Goal: Use online tool/utility: Utilize a website feature to perform a specific function

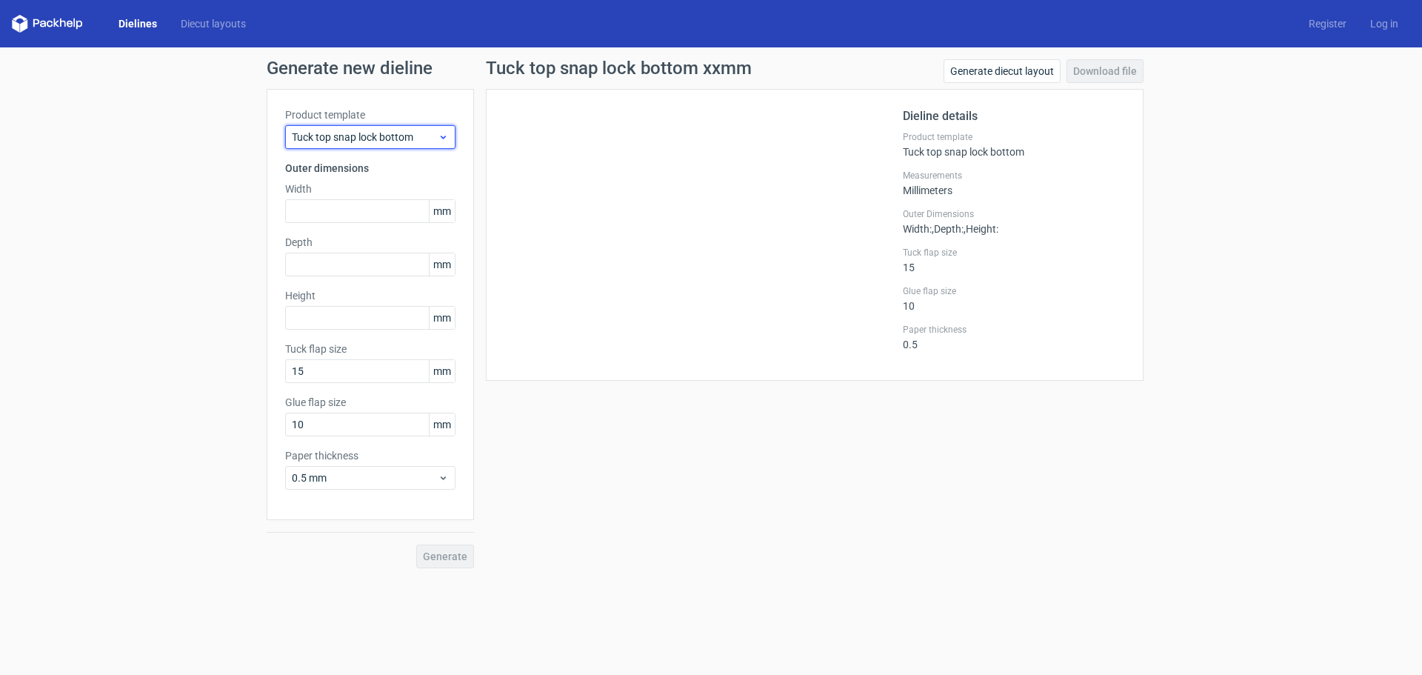
click at [447, 143] on div "Tuck top snap lock bottom" at bounding box center [370, 137] width 170 height 24
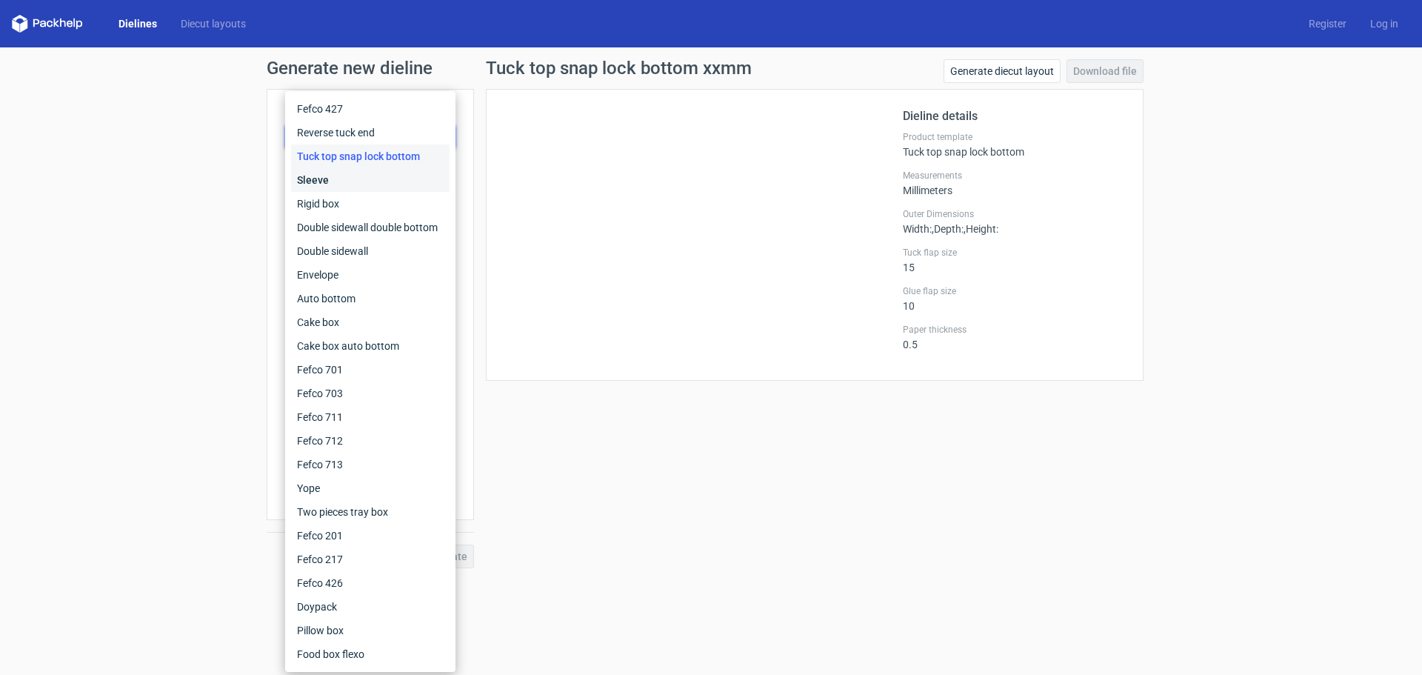
click at [339, 175] on div "Sleeve" at bounding box center [370, 180] width 158 height 24
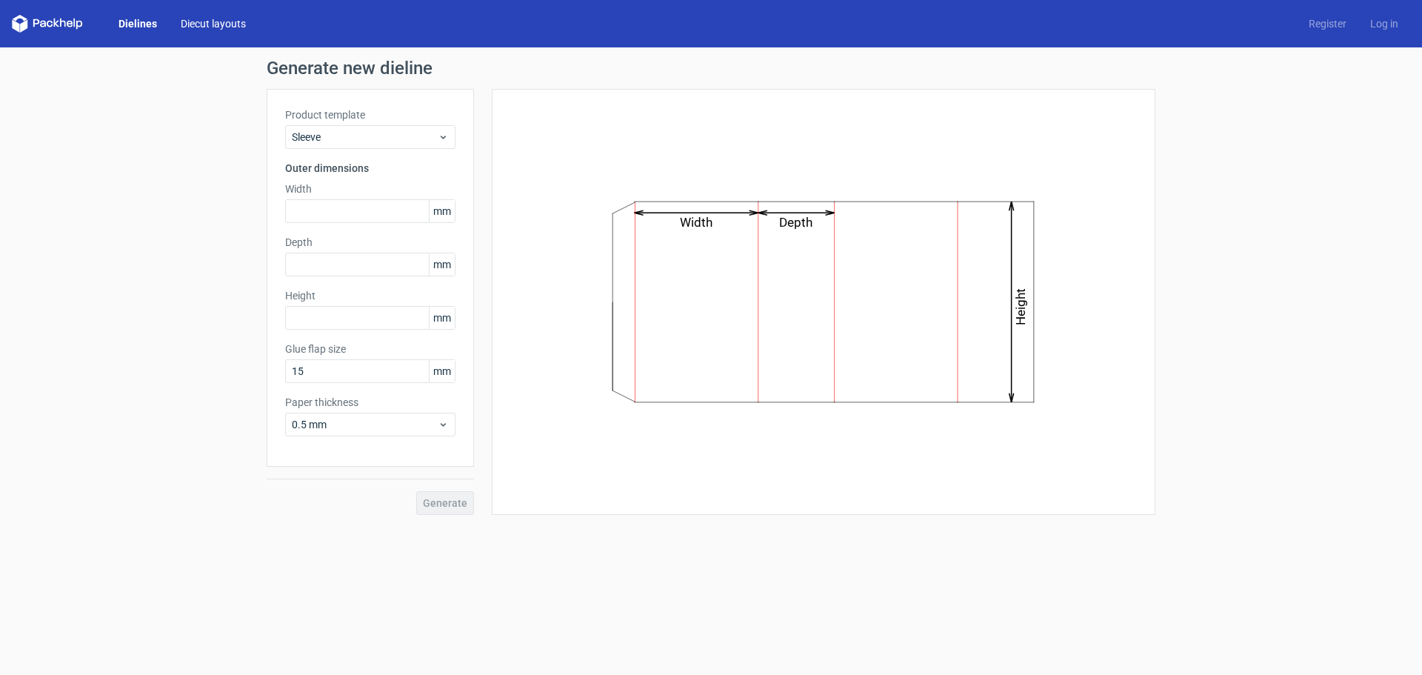
click at [210, 24] on link "Diecut layouts" at bounding box center [213, 23] width 89 height 15
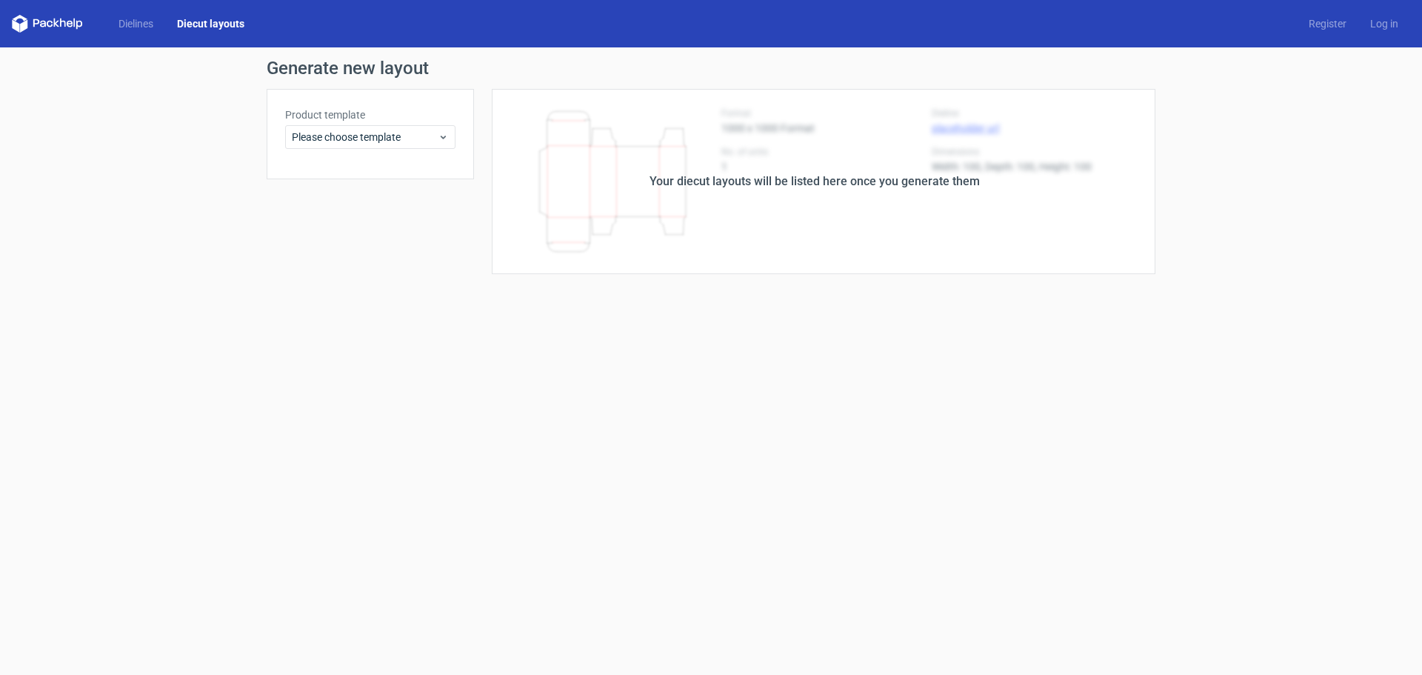
click at [421, 152] on div "Product template Please choose template" at bounding box center [370, 134] width 207 height 90
click at [435, 145] on div "Please choose template" at bounding box center [370, 137] width 170 height 24
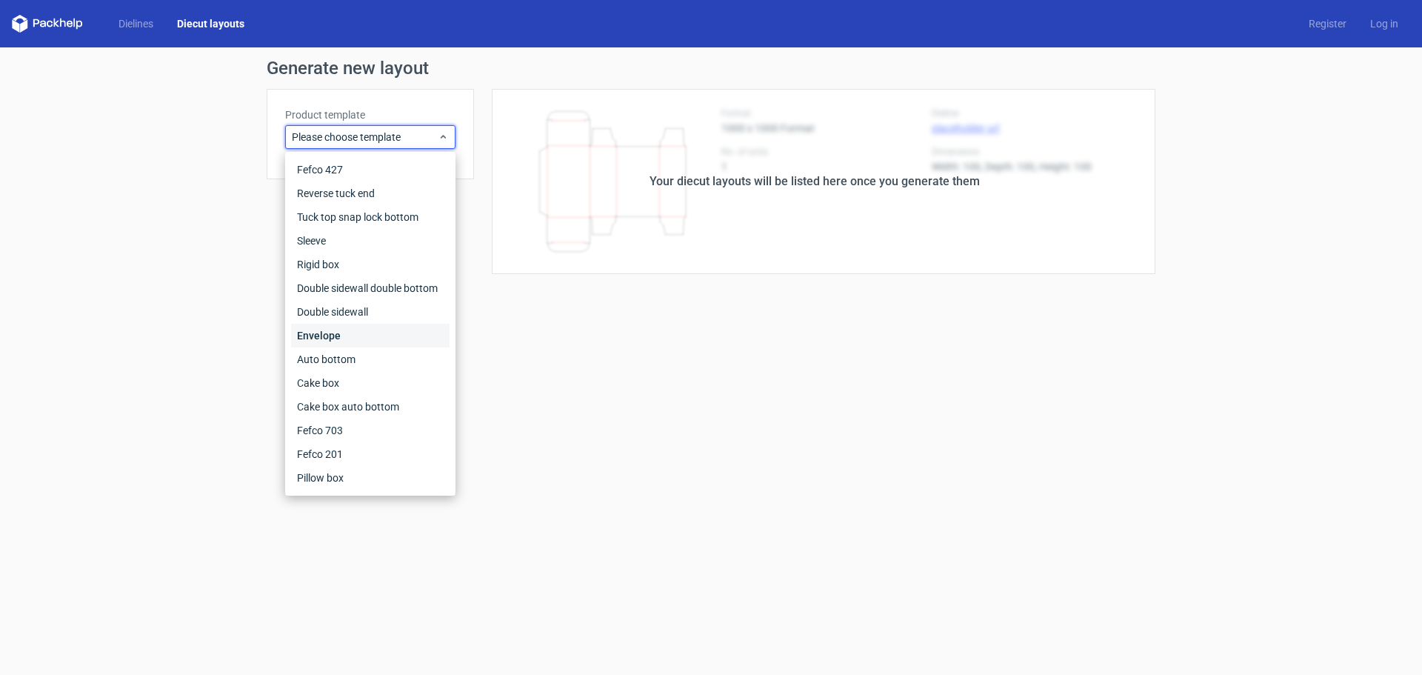
click at [332, 332] on div "Envelope" at bounding box center [370, 336] width 158 height 24
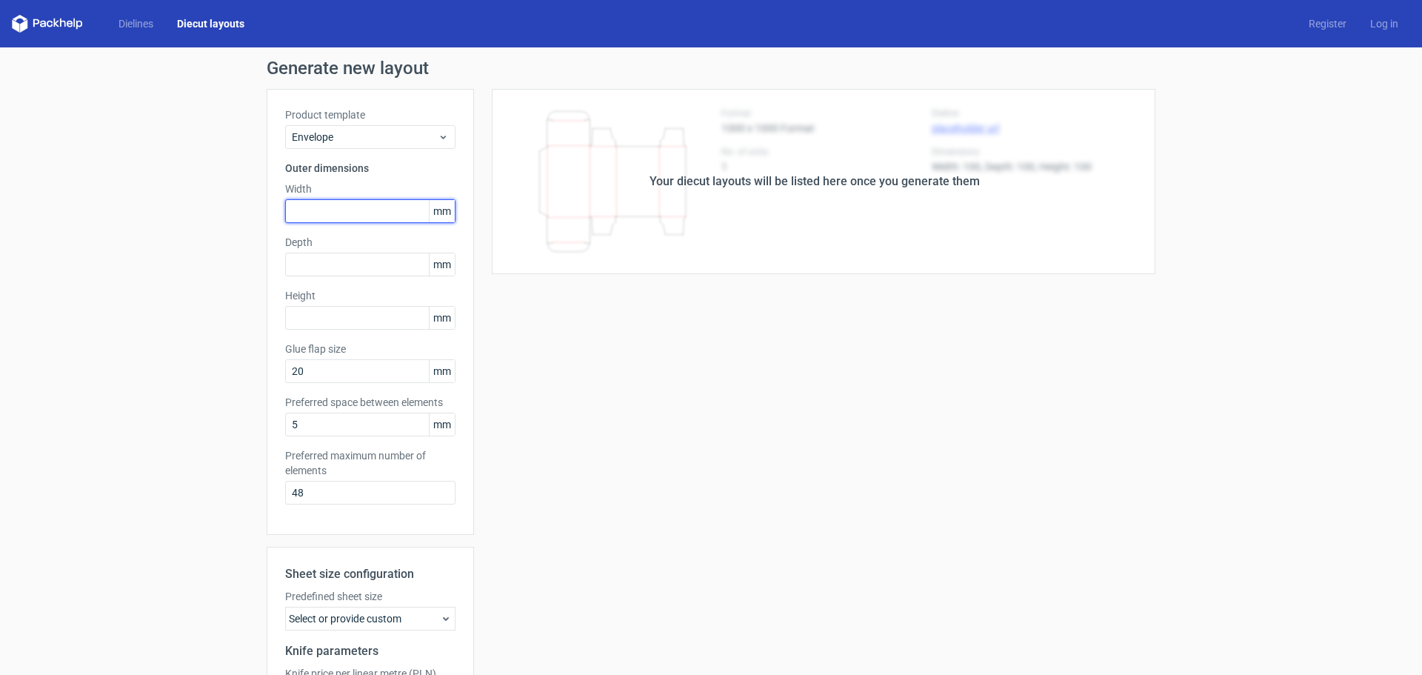
click at [327, 215] on input "text" at bounding box center [370, 211] width 170 height 24
click at [426, 618] on div "Select or provide custom" at bounding box center [370, 618] width 170 height 24
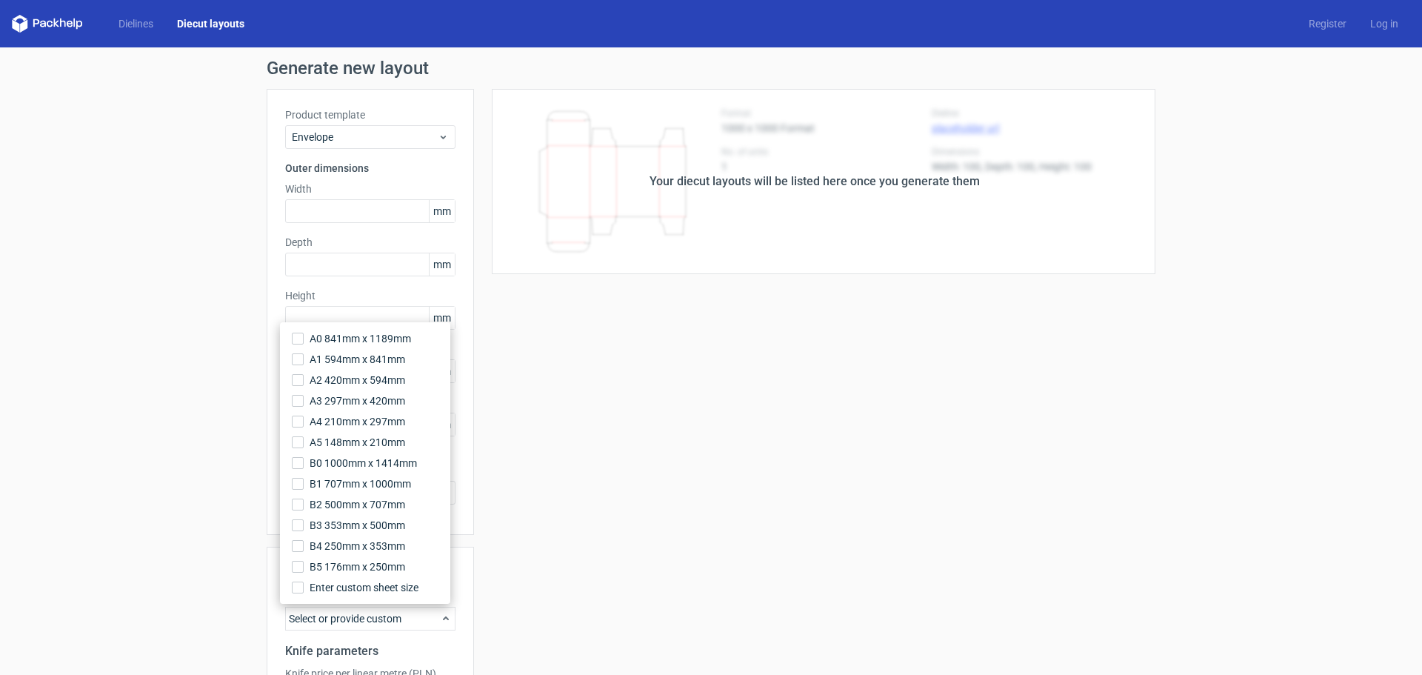
click at [495, 548] on div "Your diecut layouts will be listed here once you generate them Height Depth Wid…" at bounding box center [814, 464] width 681 height 750
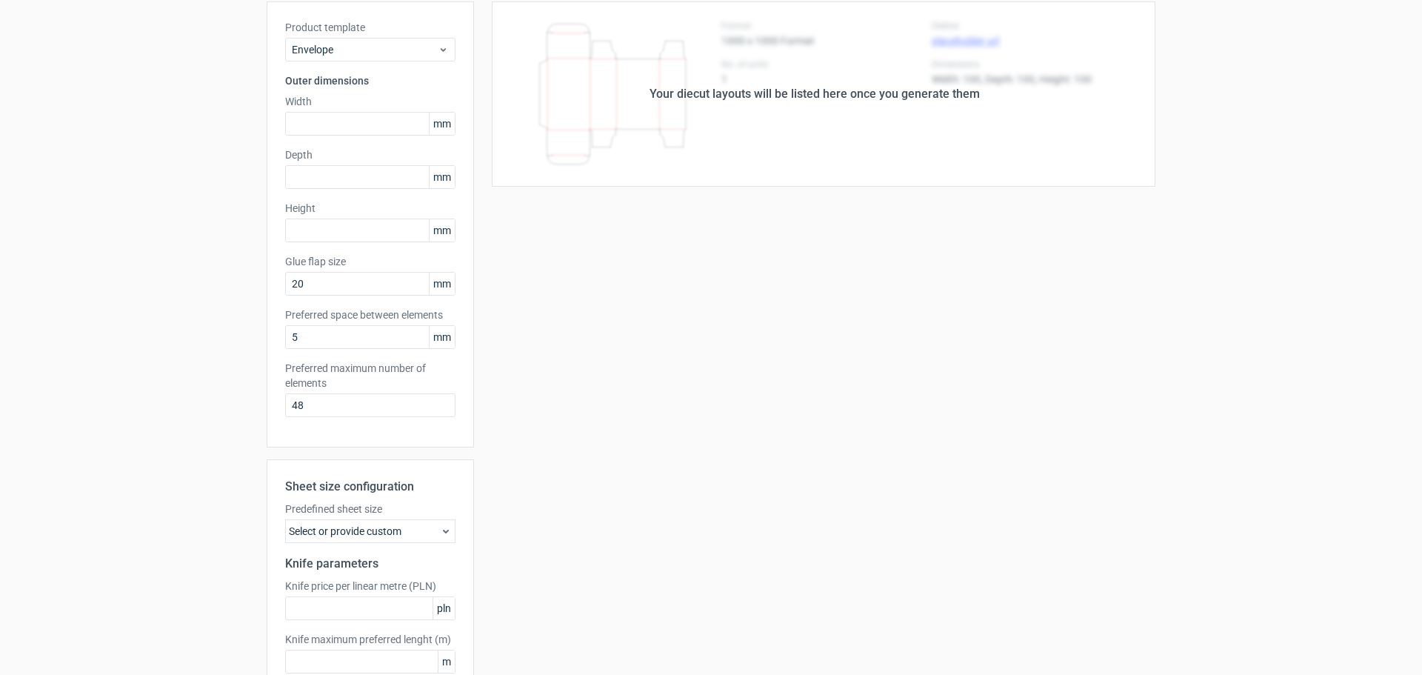
scroll to position [176, 0]
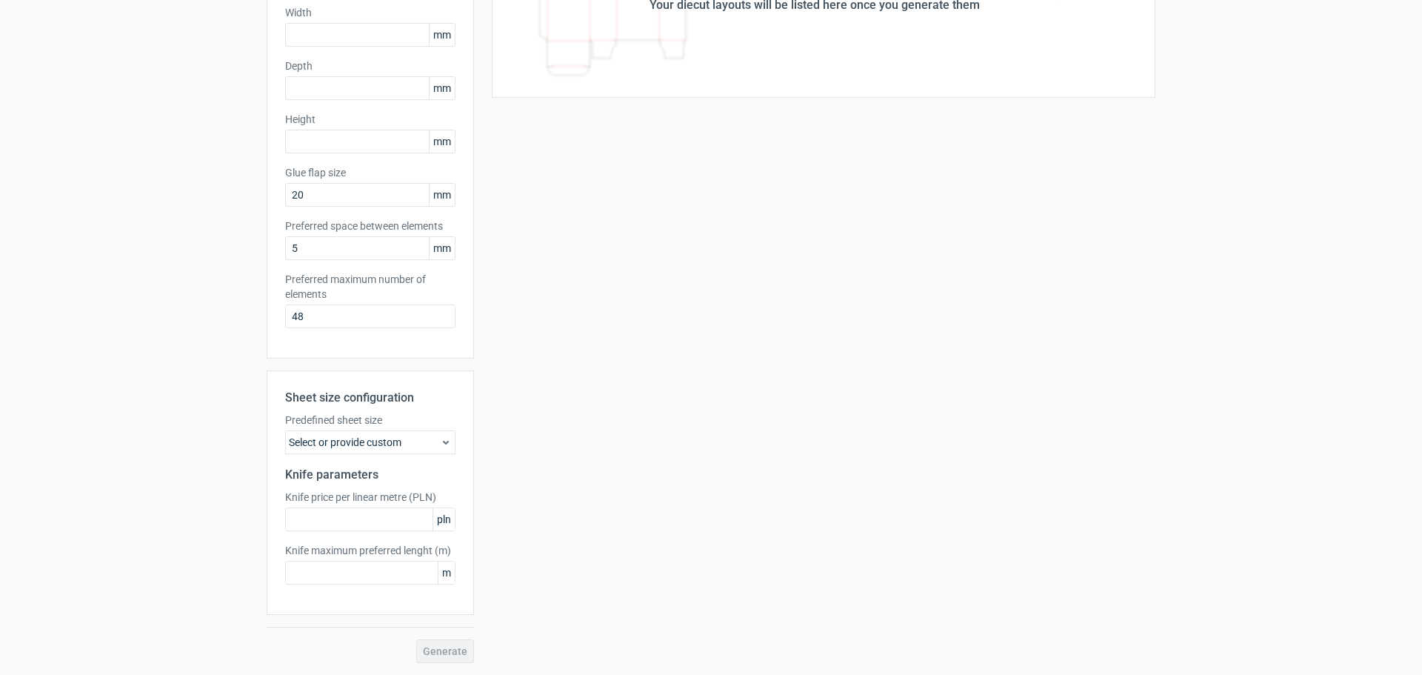
click at [440, 443] on icon at bounding box center [446, 442] width 12 height 12
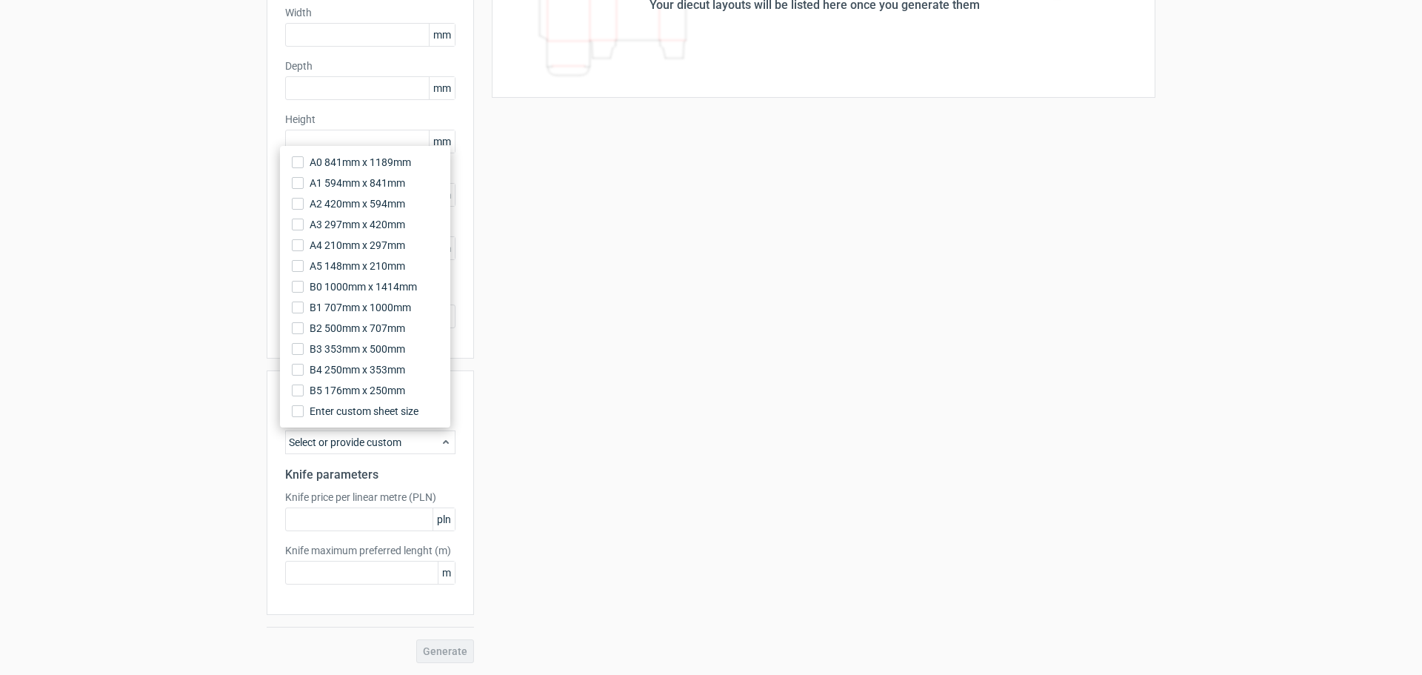
click at [440, 443] on icon at bounding box center [446, 442] width 12 height 12
click at [436, 472] on h2 "Knife parameters" at bounding box center [370, 475] width 170 height 18
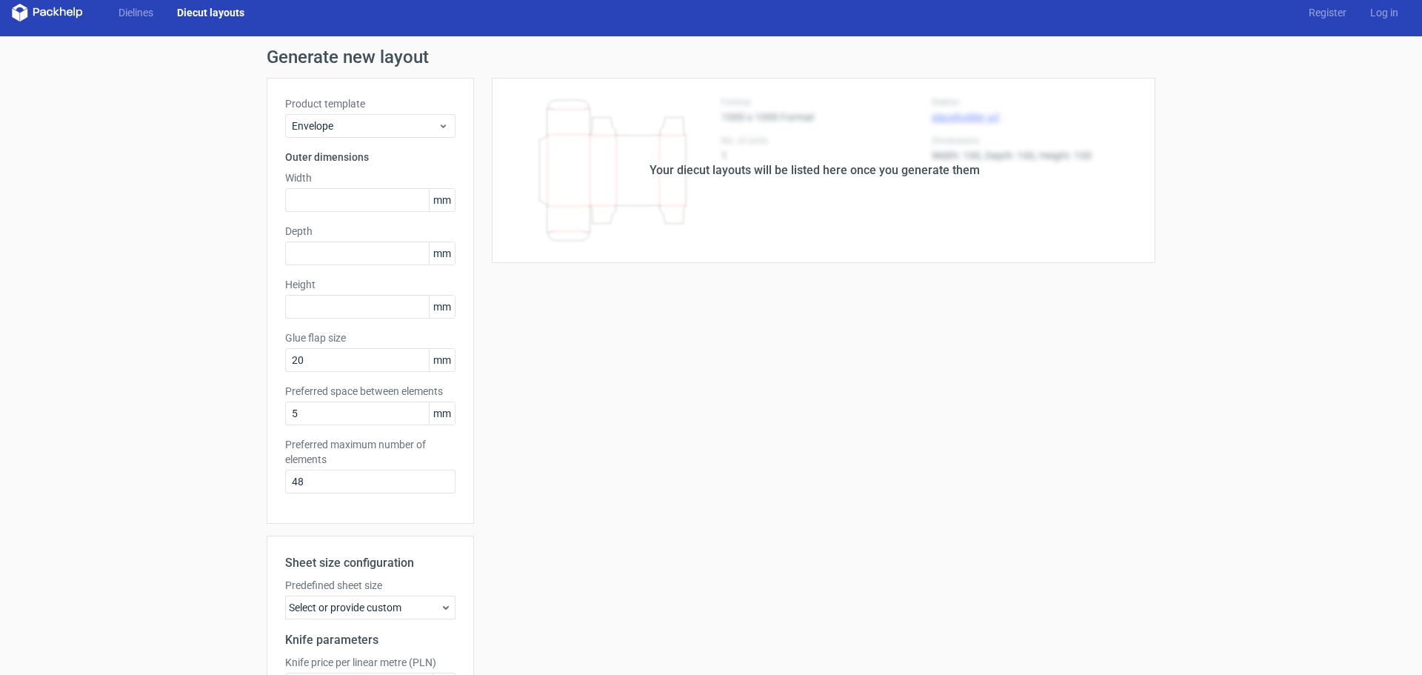
scroll to position [0, 0]
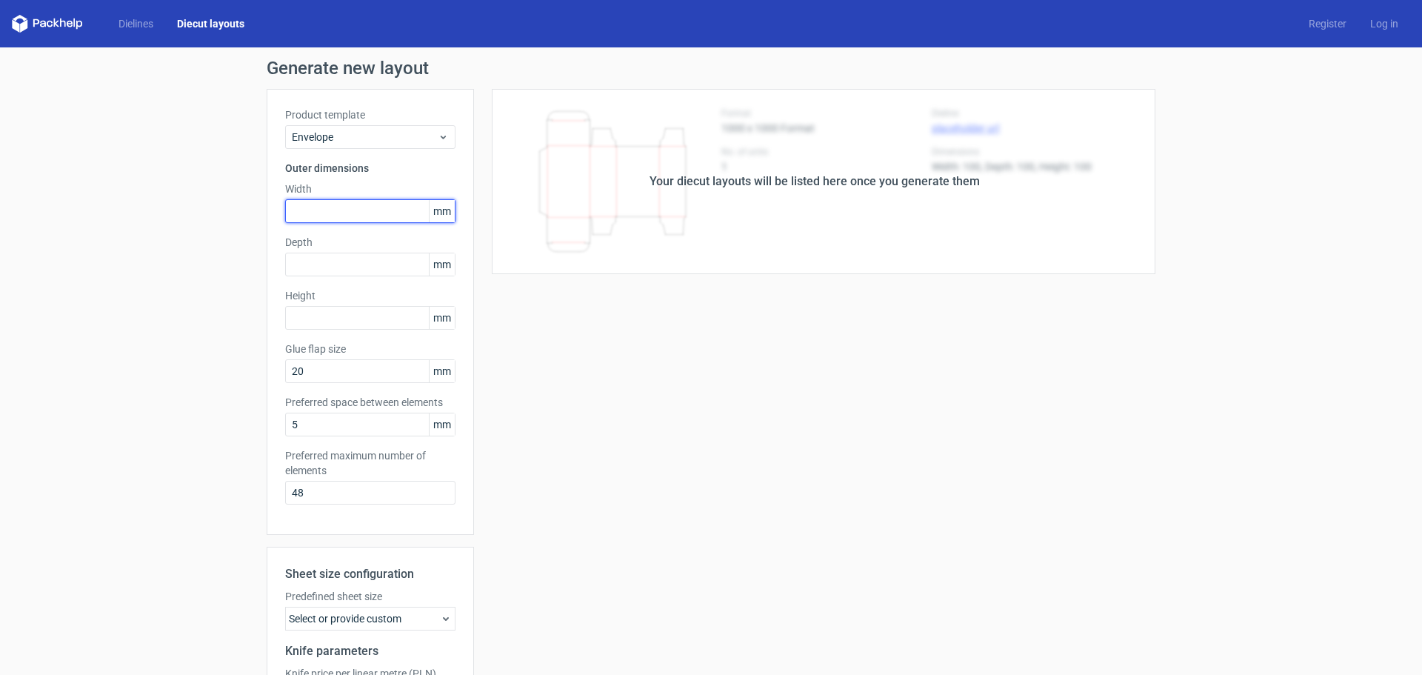
click at [351, 215] on input "text" at bounding box center [370, 211] width 170 height 24
type input "220"
type input "2"
type input "110"
click at [329, 266] on input "text" at bounding box center [370, 264] width 170 height 24
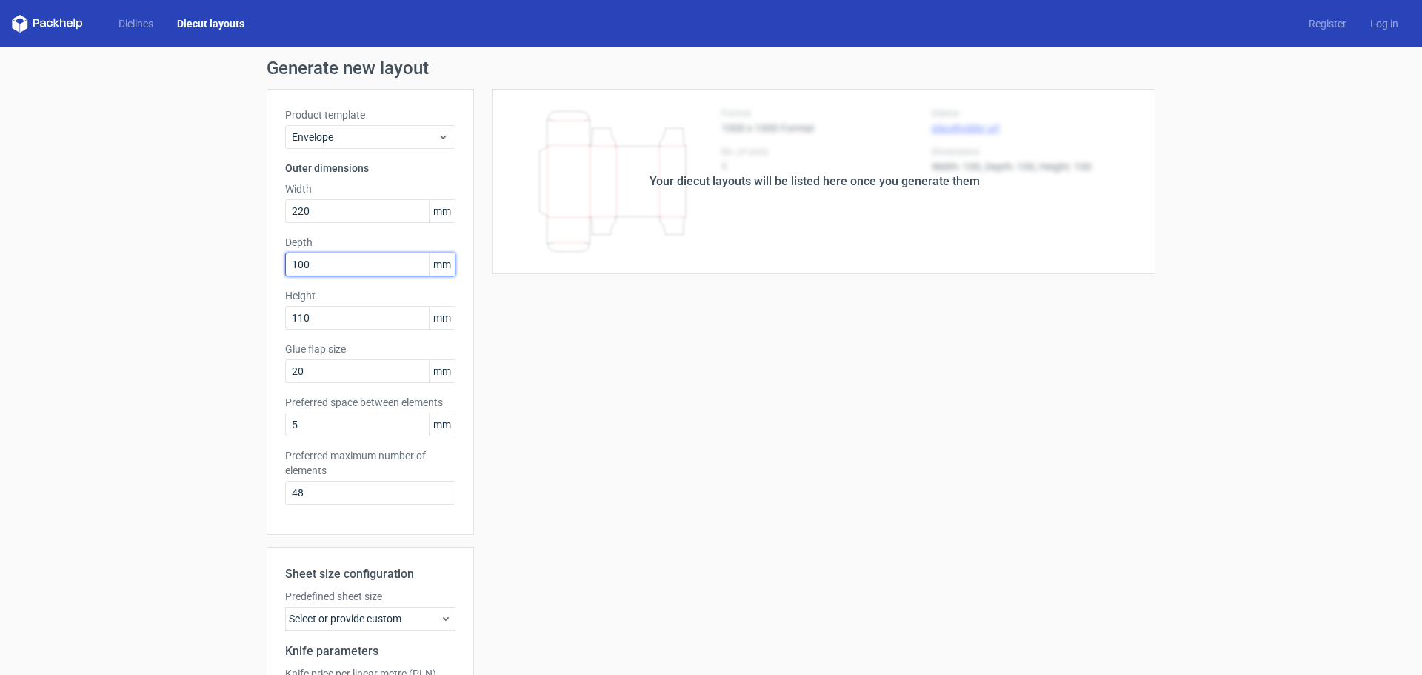
type input "100"
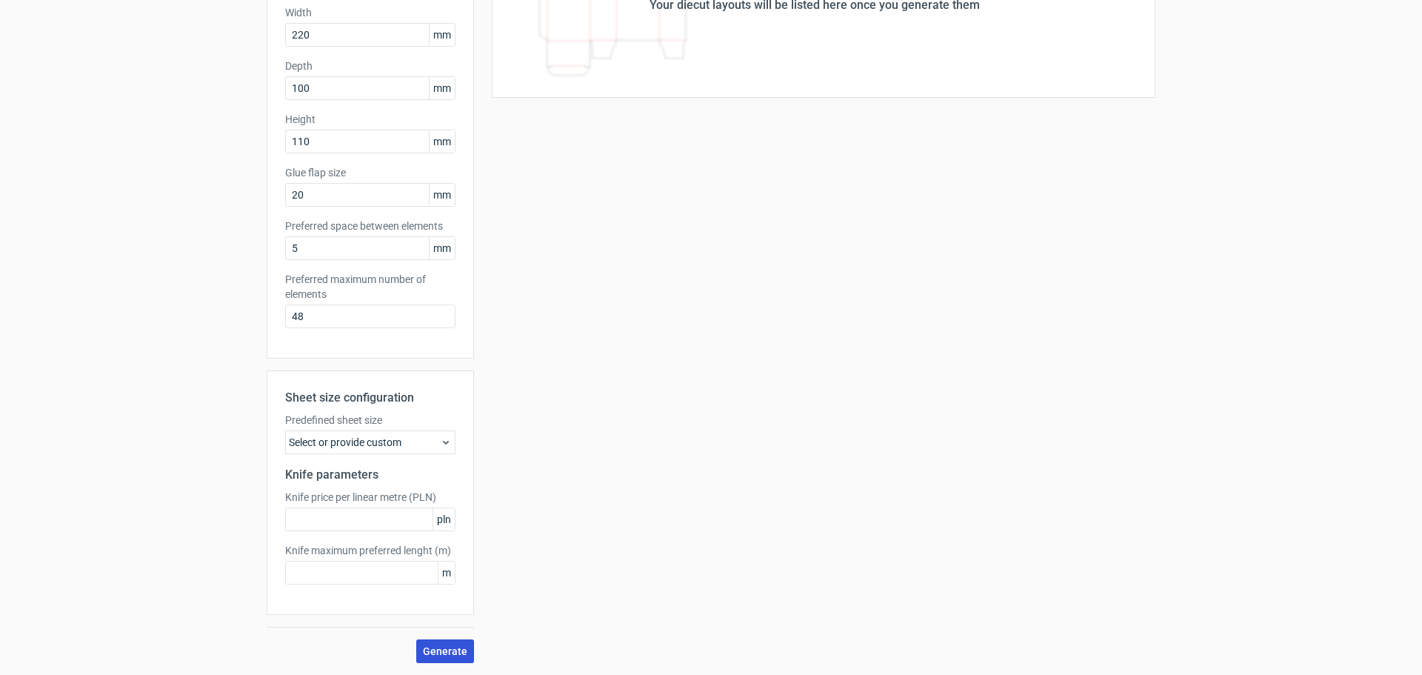
click at [427, 651] on span "Generate" at bounding box center [445, 651] width 44 height 10
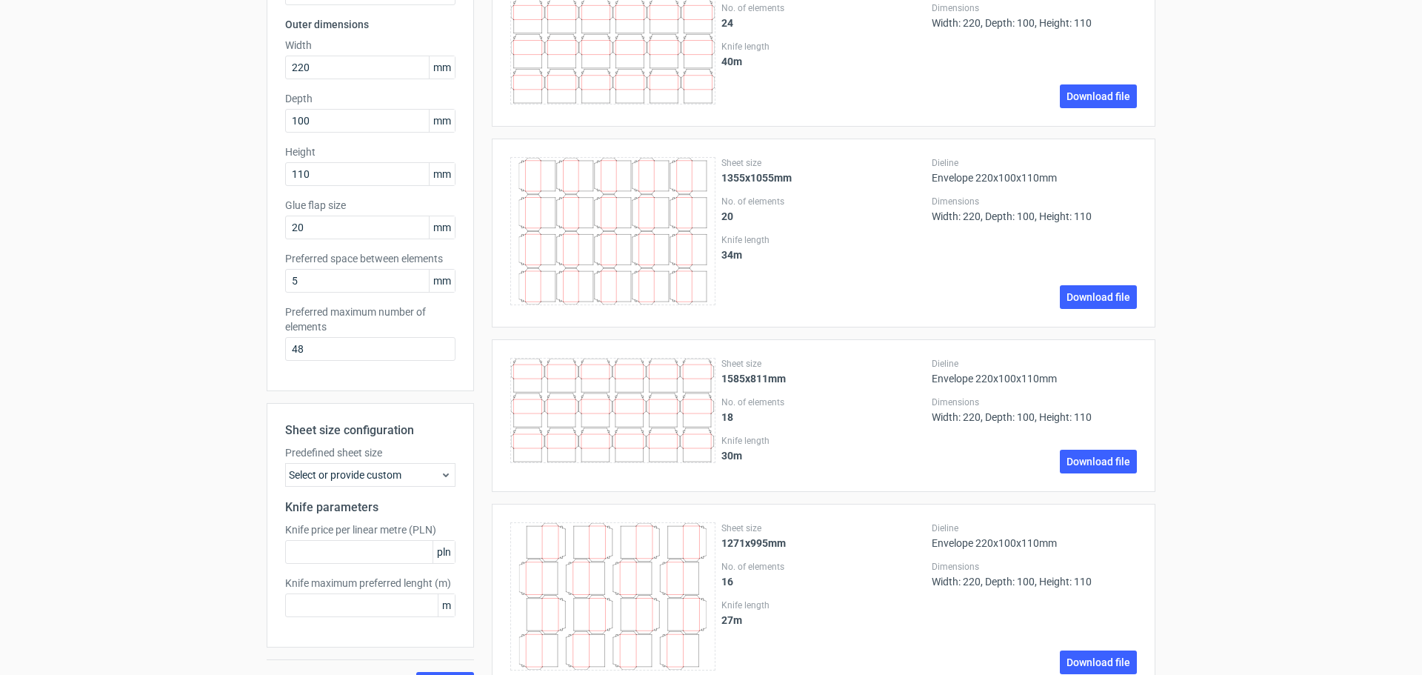
scroll to position [148, 0]
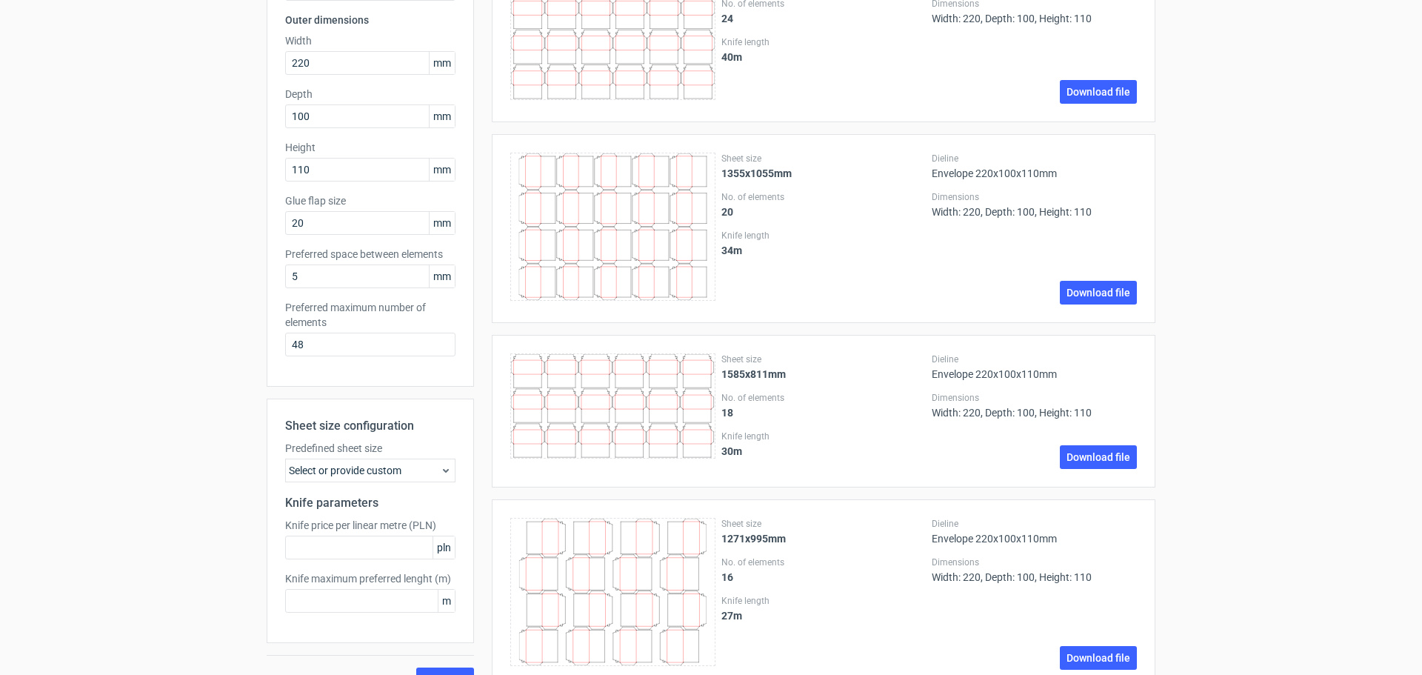
click at [377, 475] on div "Select or provide custom" at bounding box center [370, 470] width 170 height 24
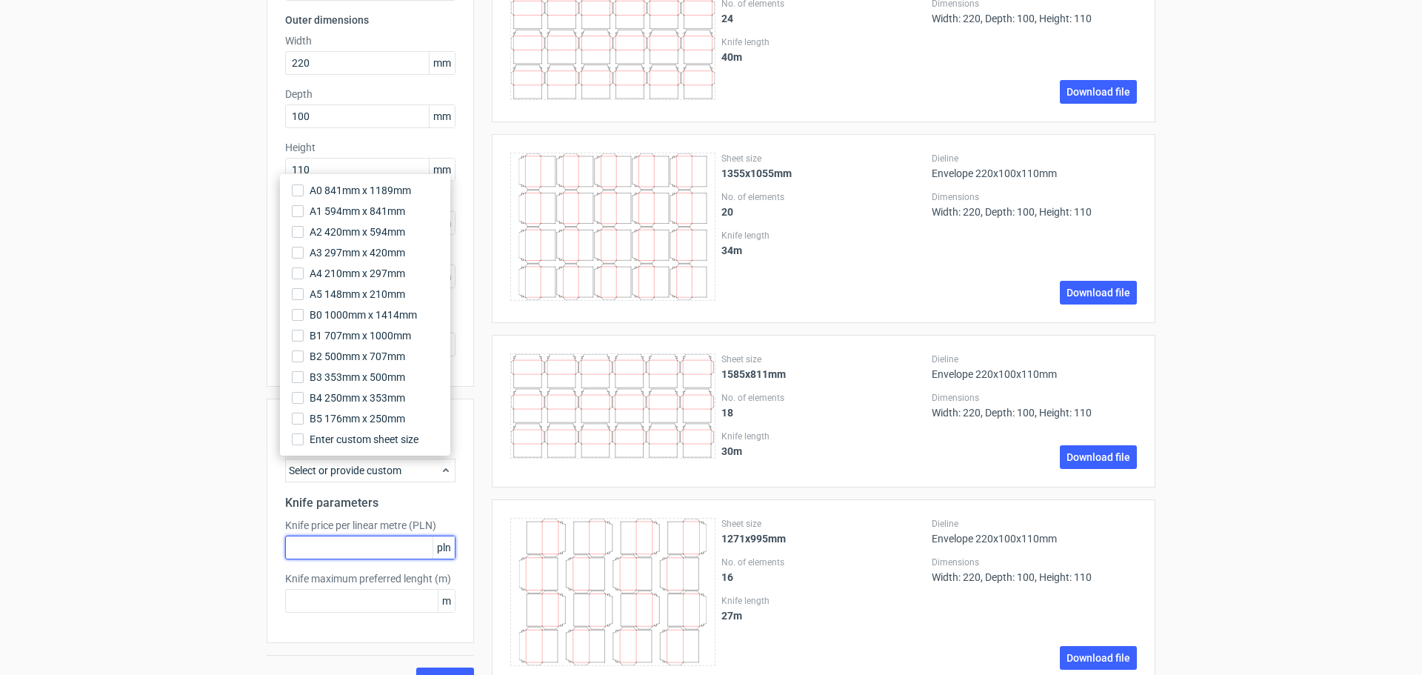
click at [389, 545] on input "text" at bounding box center [370, 547] width 170 height 24
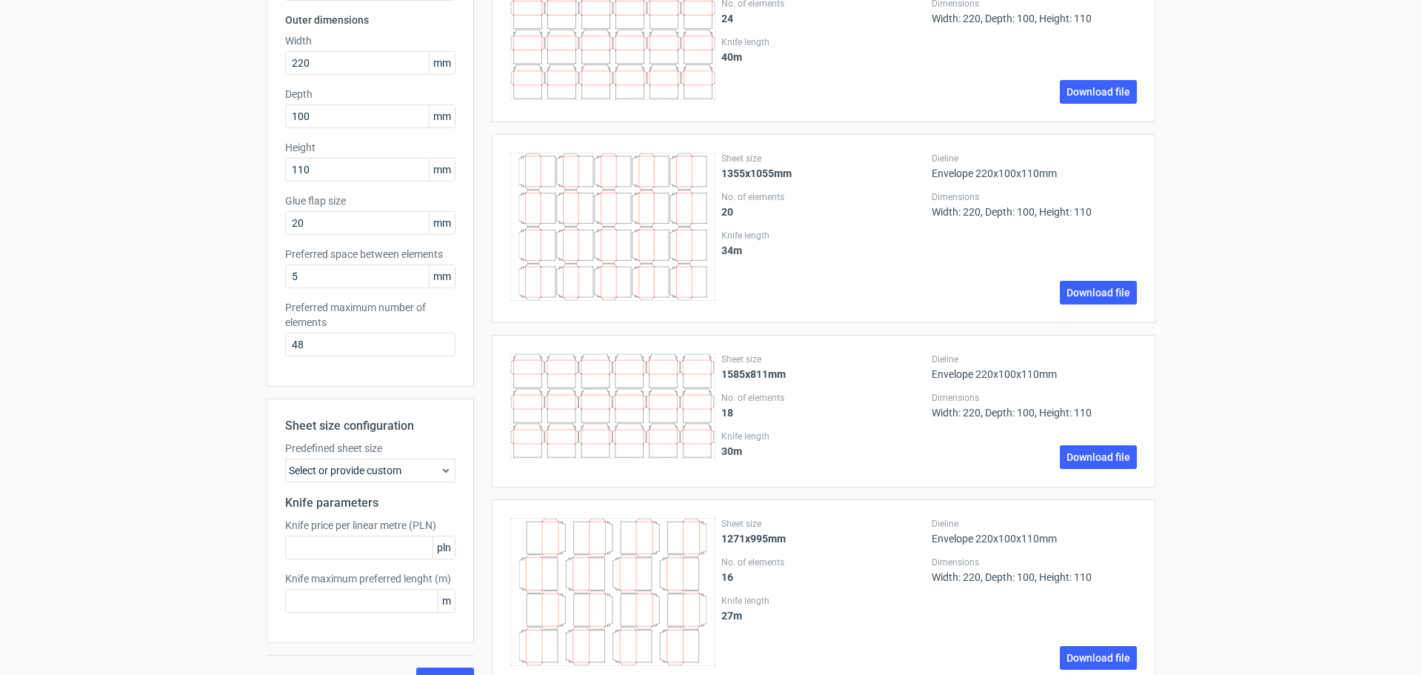
click at [394, 472] on div "Select or provide custom" at bounding box center [370, 470] width 170 height 24
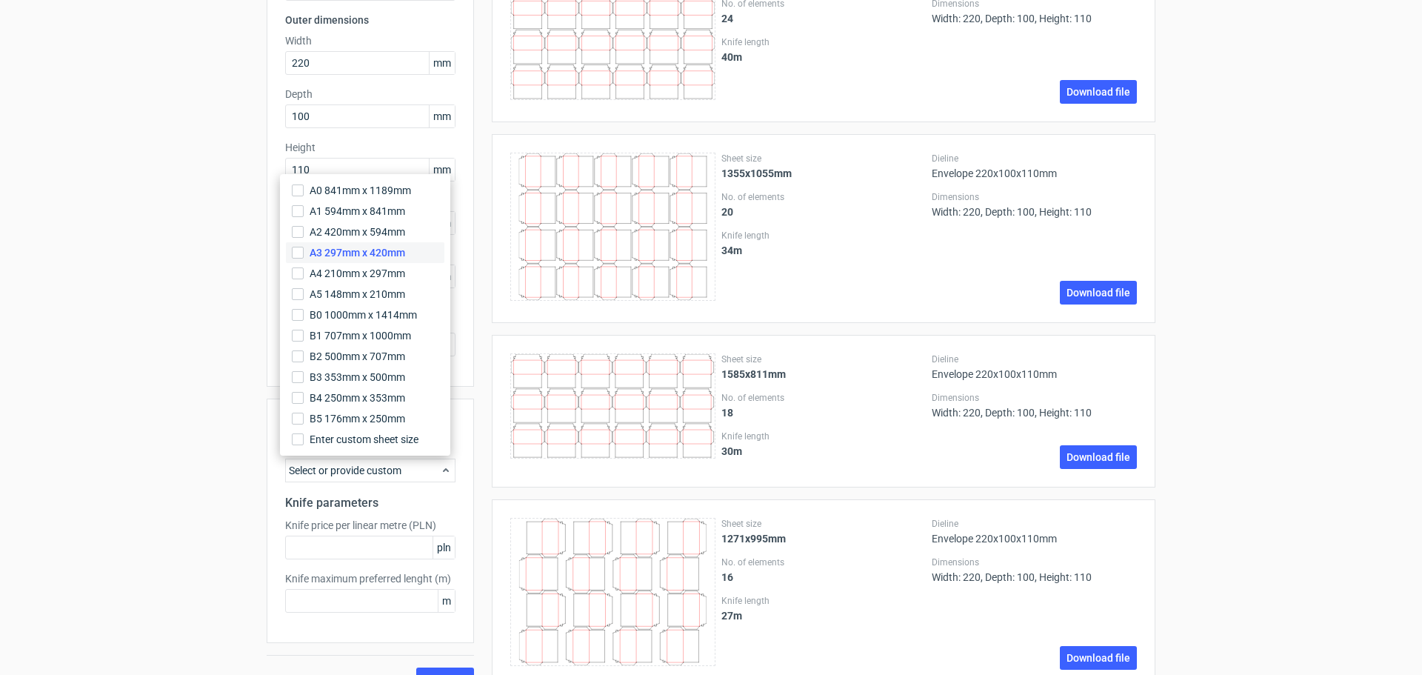
click at [322, 252] on span "A3 297mm x 420mm" at bounding box center [358, 252] width 96 height 15
click at [304, 252] on input "A3 297mm x 420mm" at bounding box center [298, 253] width 12 height 12
click at [386, 628] on div "Sheet size configuration Predefined sheet size A3_297mm_x_420mm Knife parameter…" at bounding box center [370, 520] width 207 height 244
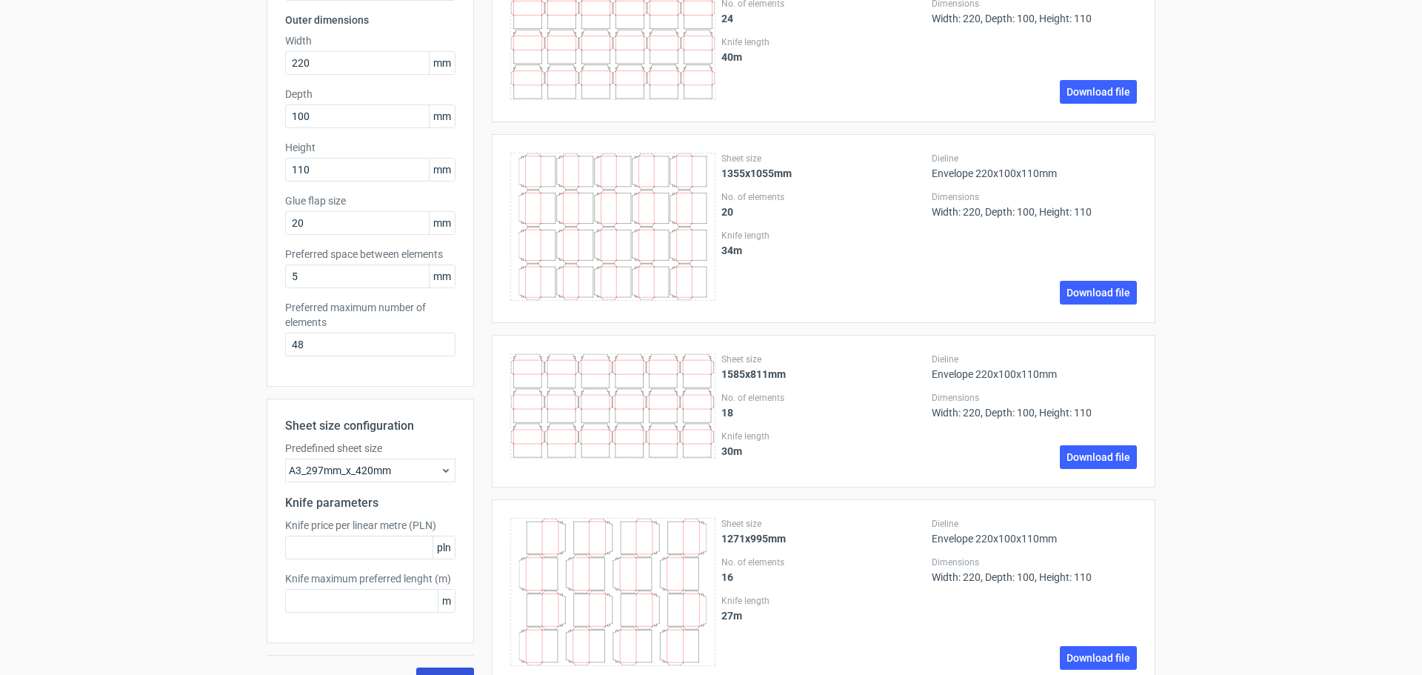
click at [438, 669] on button "Generate" at bounding box center [445, 679] width 58 height 24
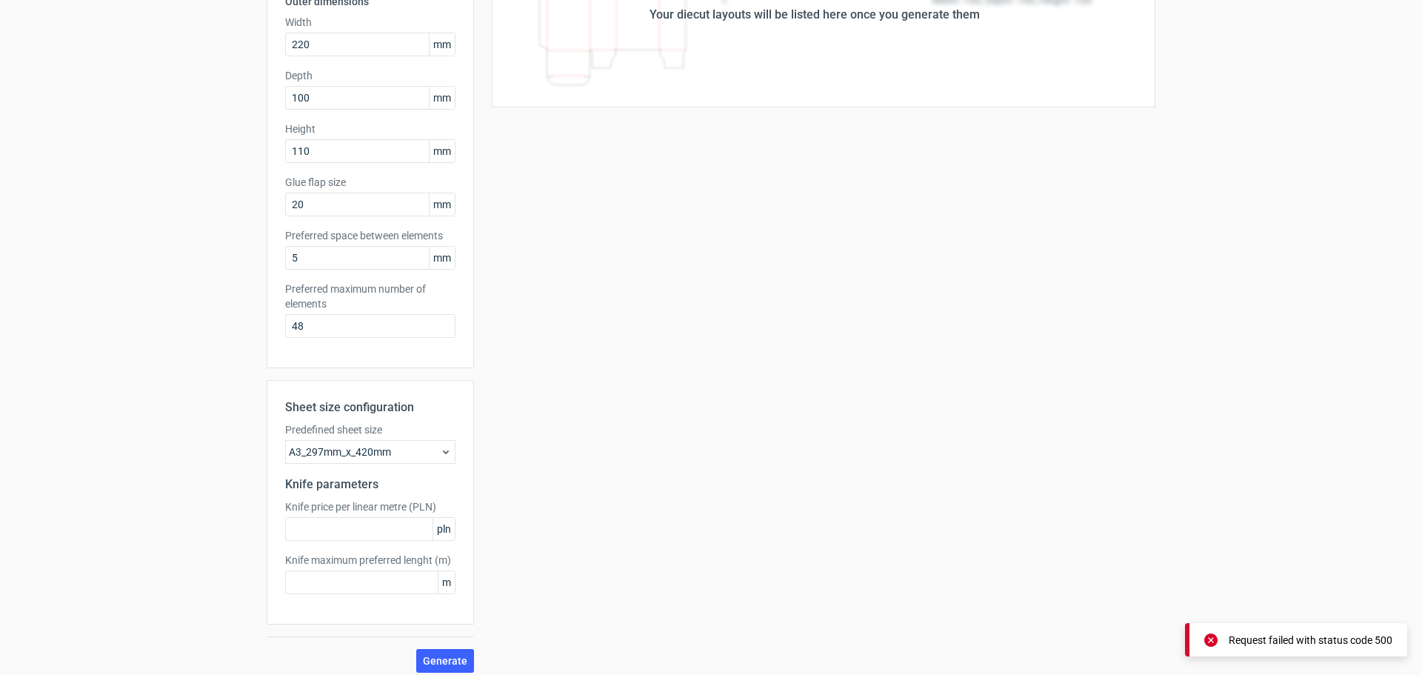
scroll to position [176, 0]
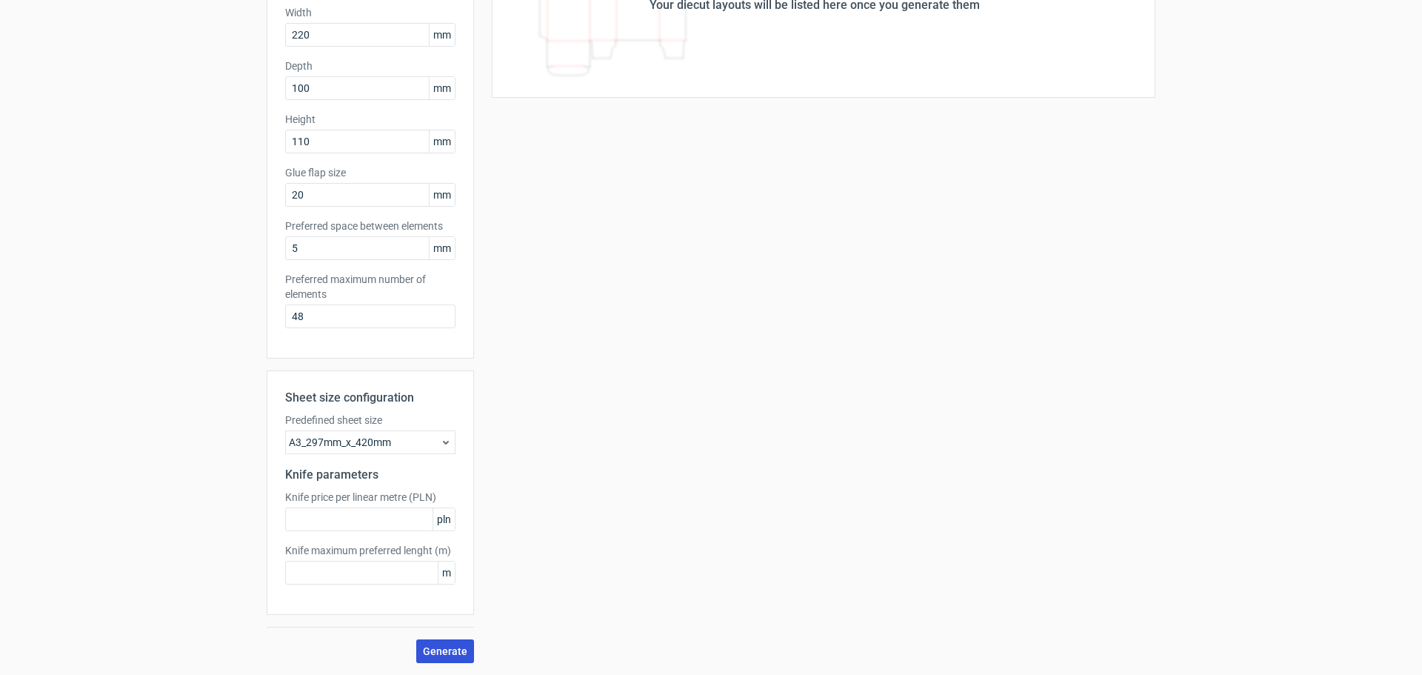
click at [443, 649] on span "Generate" at bounding box center [445, 651] width 44 height 10
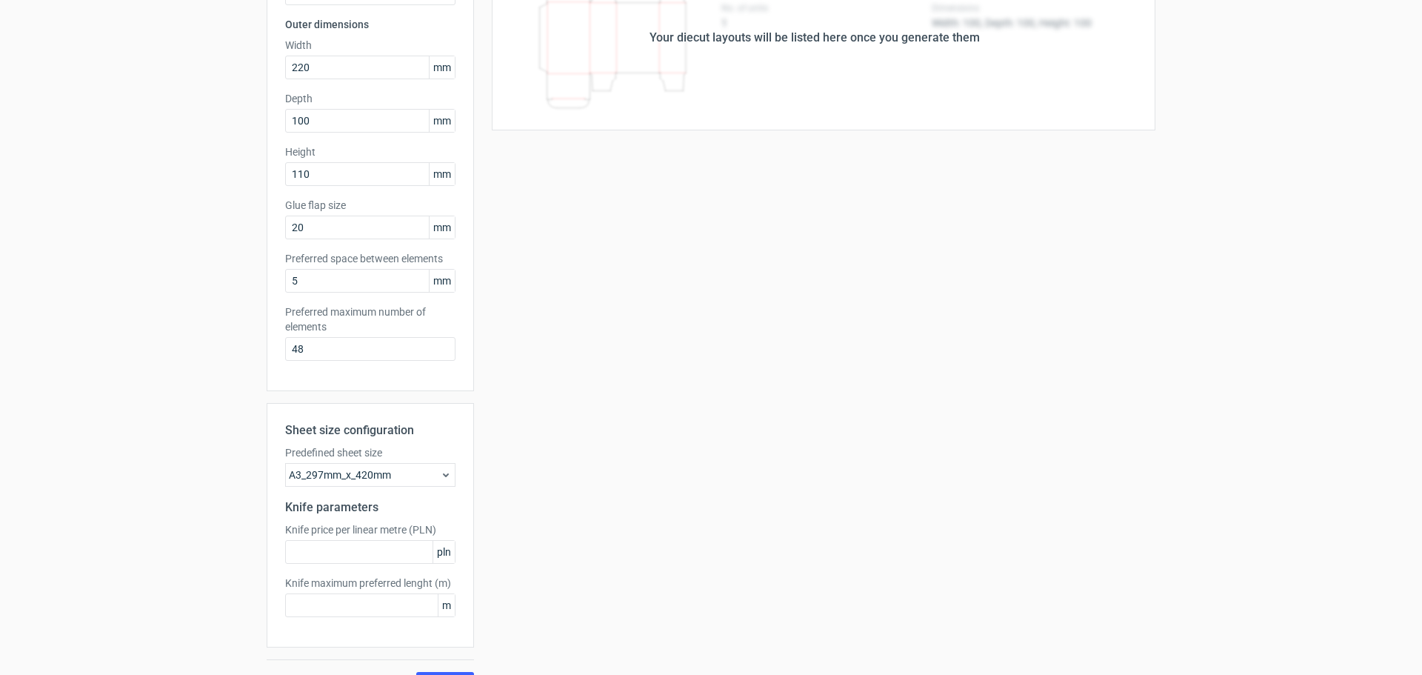
scroll to position [148, 0]
click at [383, 470] on div "A3_297mm_x_420mm" at bounding box center [370, 470] width 170 height 24
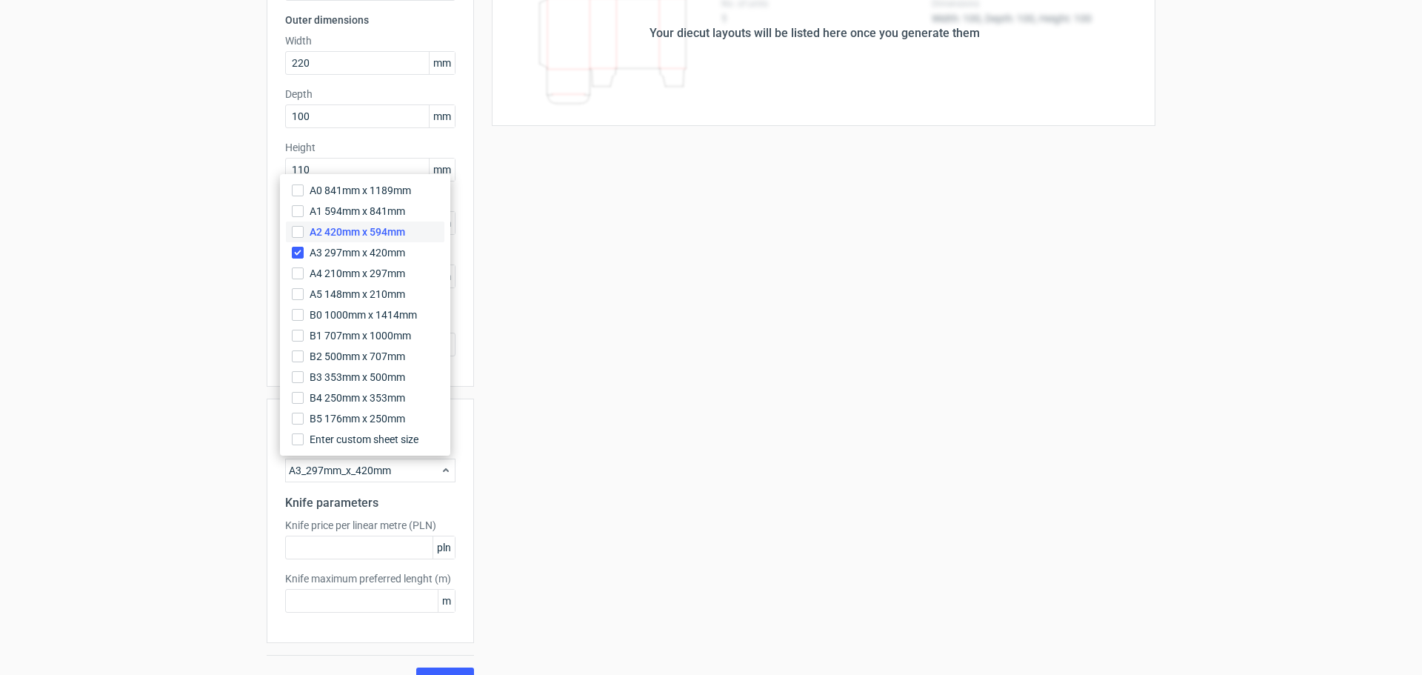
click at [319, 238] on span "A2 420mm x 594mm" at bounding box center [358, 231] width 96 height 15
click at [304, 238] on input "A2 420mm x 594mm" at bounding box center [298, 232] width 12 height 12
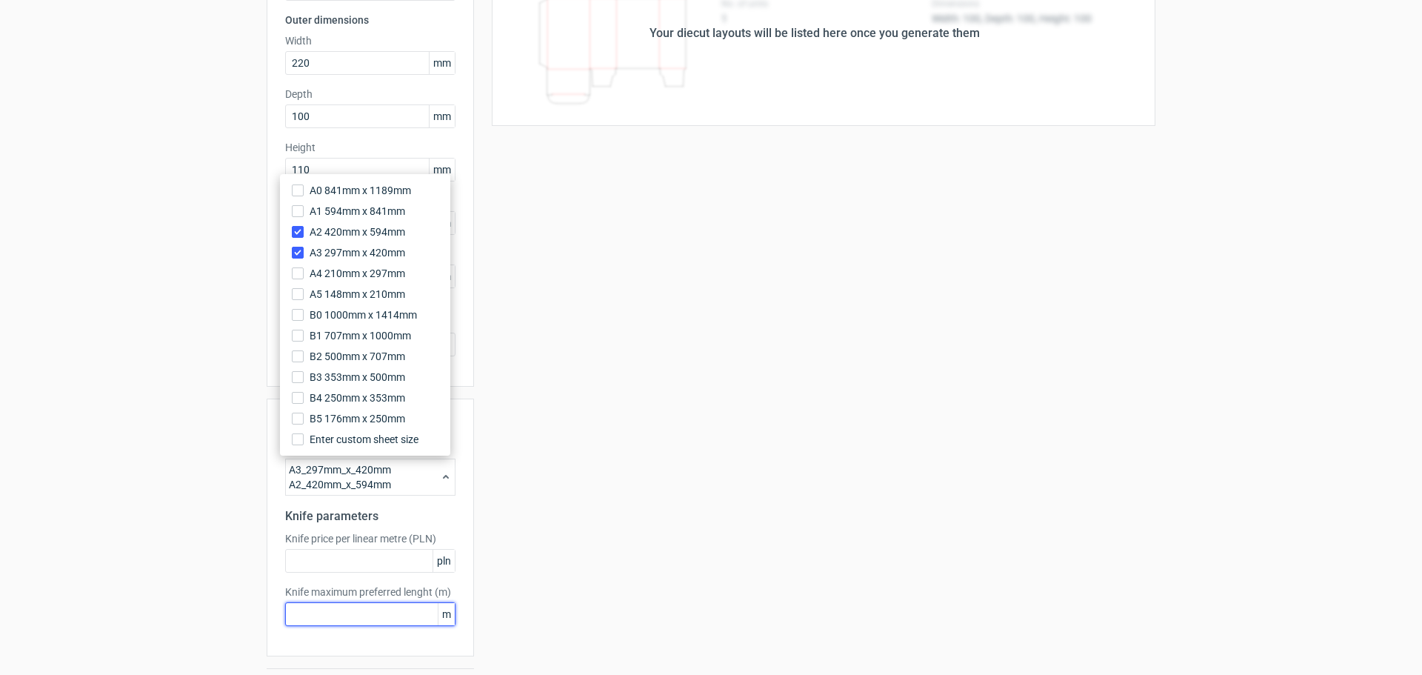
click at [390, 619] on input "text" at bounding box center [370, 614] width 170 height 24
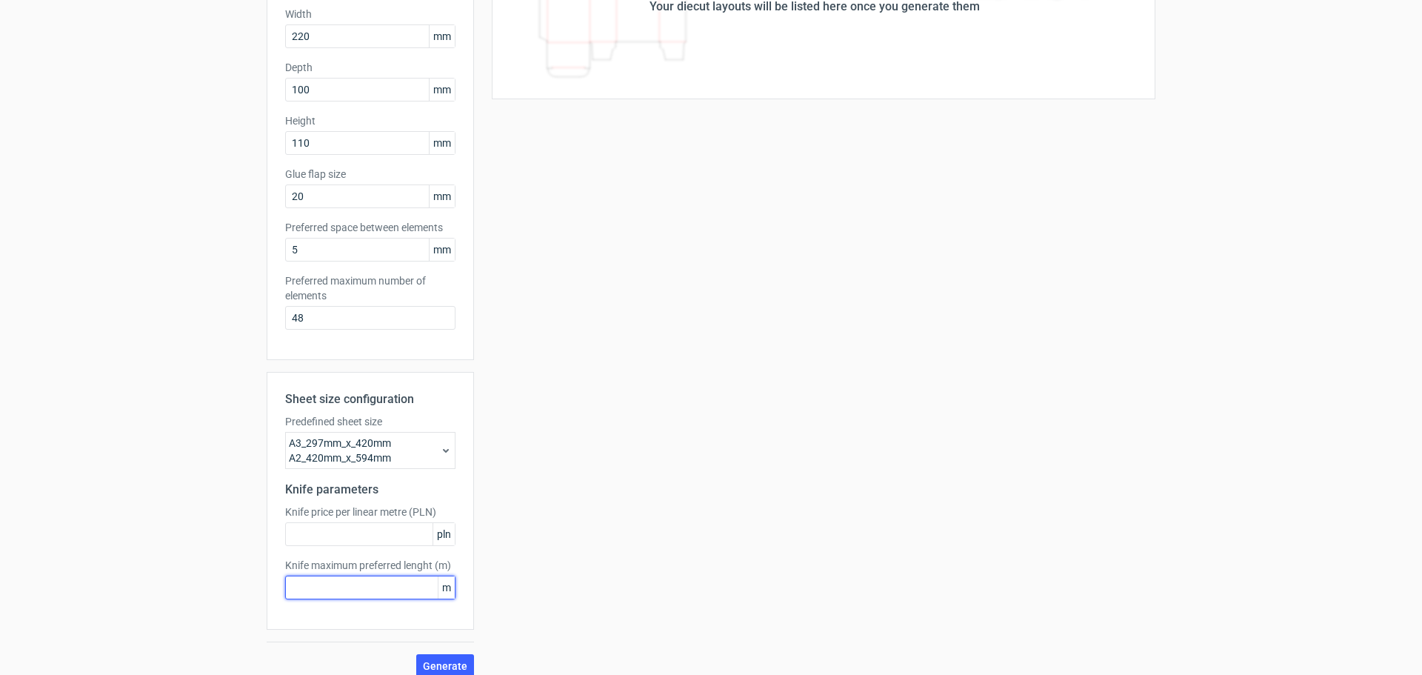
scroll to position [190, 0]
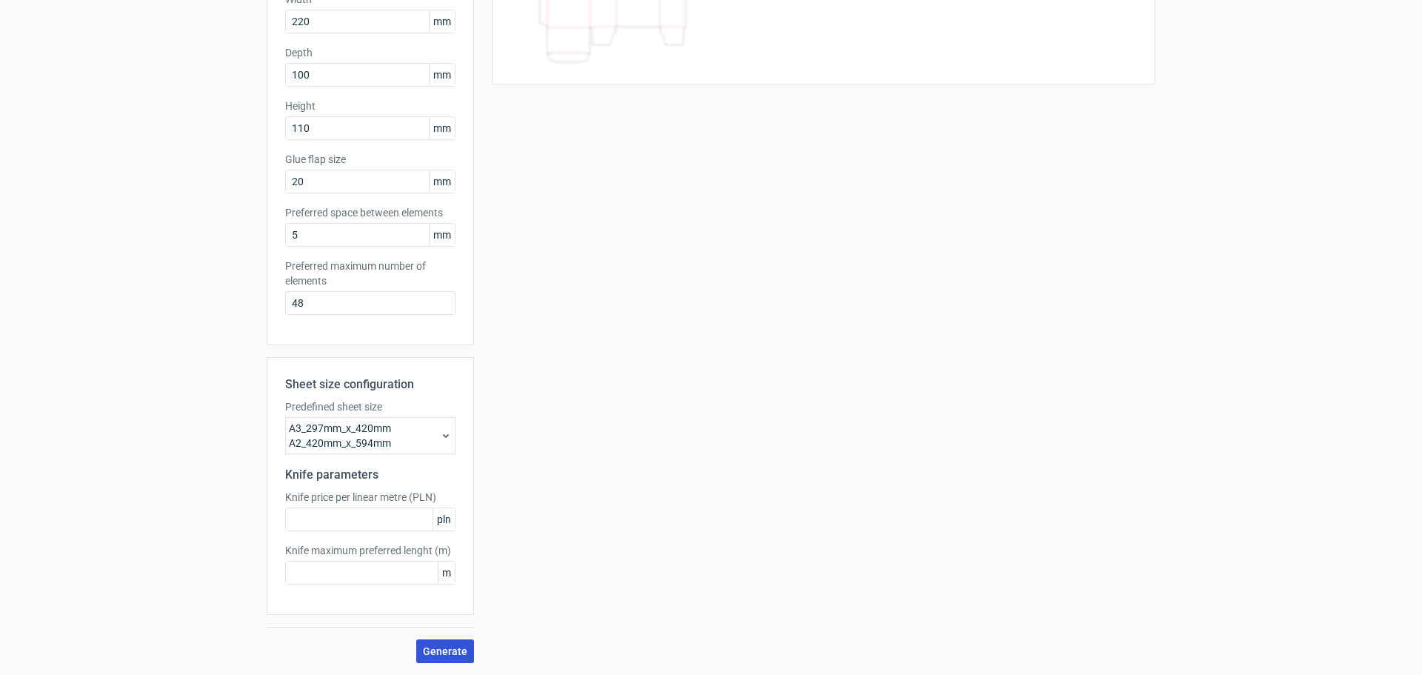
click at [448, 647] on span "Generate" at bounding box center [445, 651] width 44 height 10
click at [429, 441] on div "A3_297mm_x_420mm A2_420mm_x_594mm" at bounding box center [370, 435] width 170 height 37
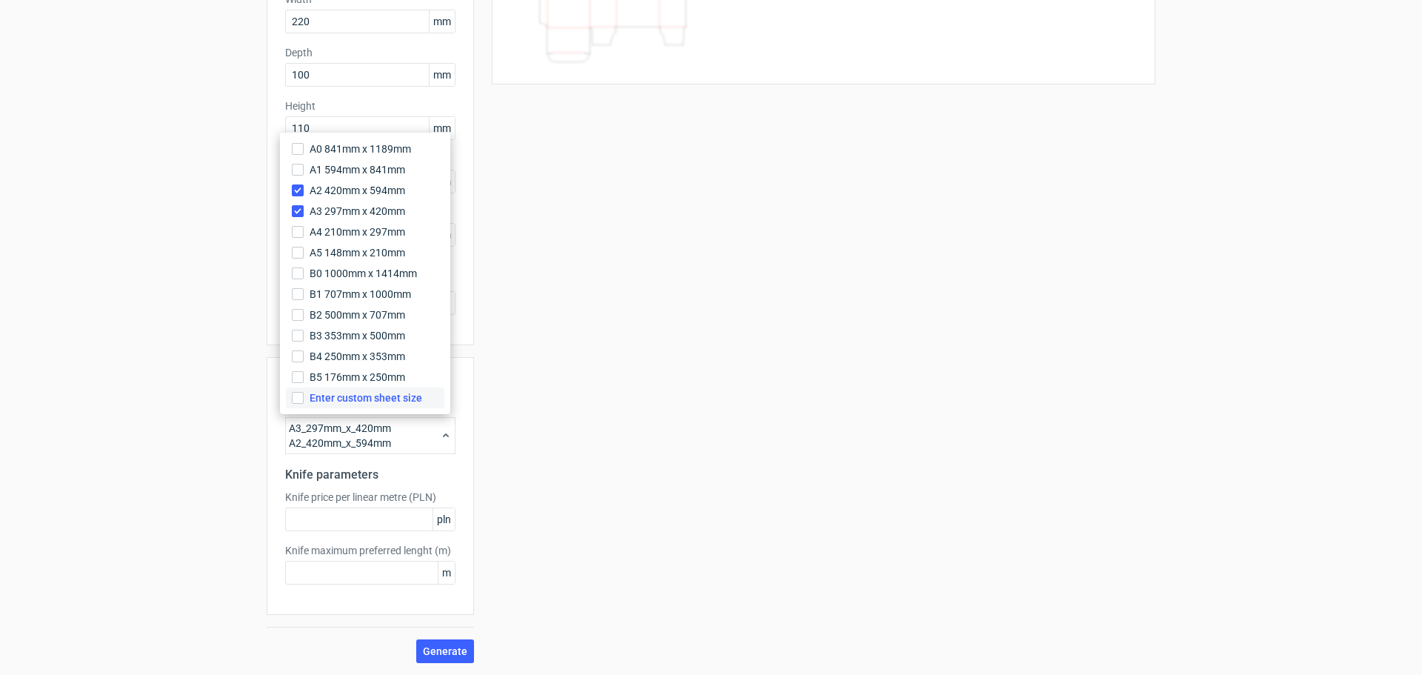
click at [392, 394] on span "Enter custom sheet size" at bounding box center [366, 397] width 113 height 15
click at [304, 394] on input "Enter custom sheet size" at bounding box center [298, 398] width 12 height 12
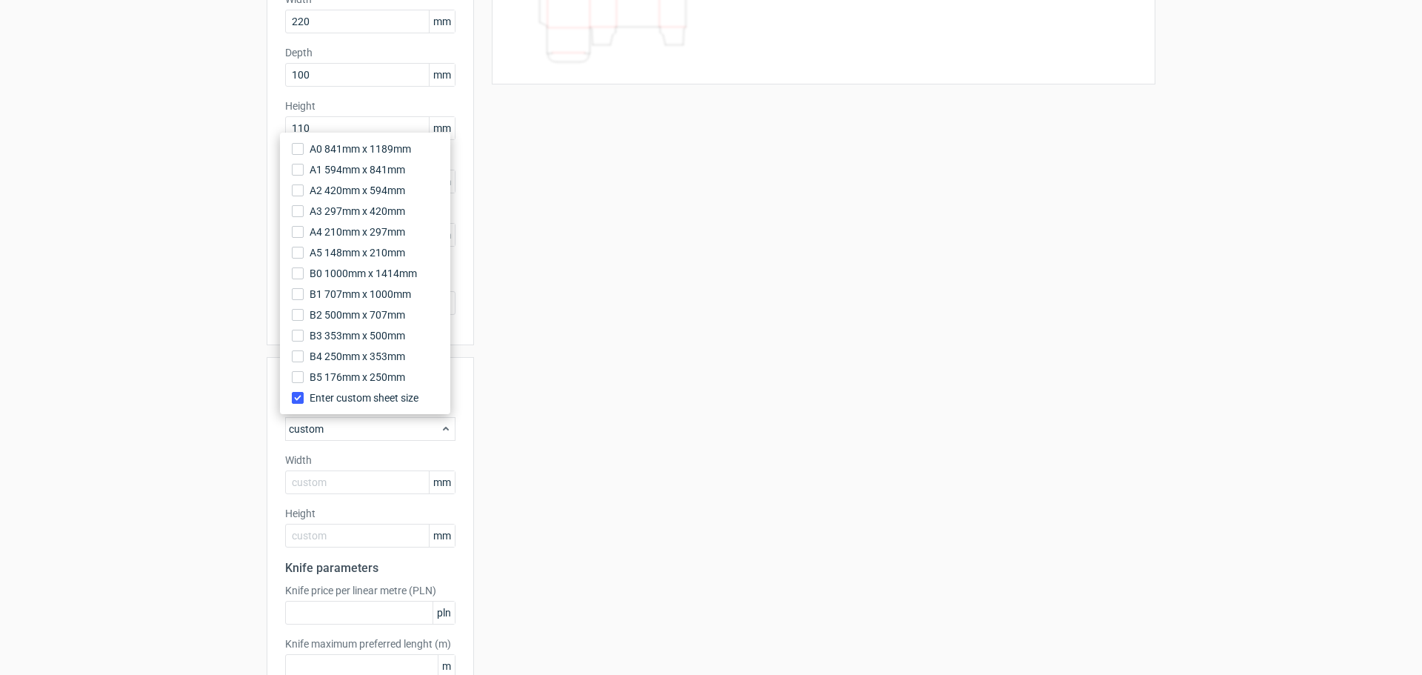
scroll to position [264, 0]
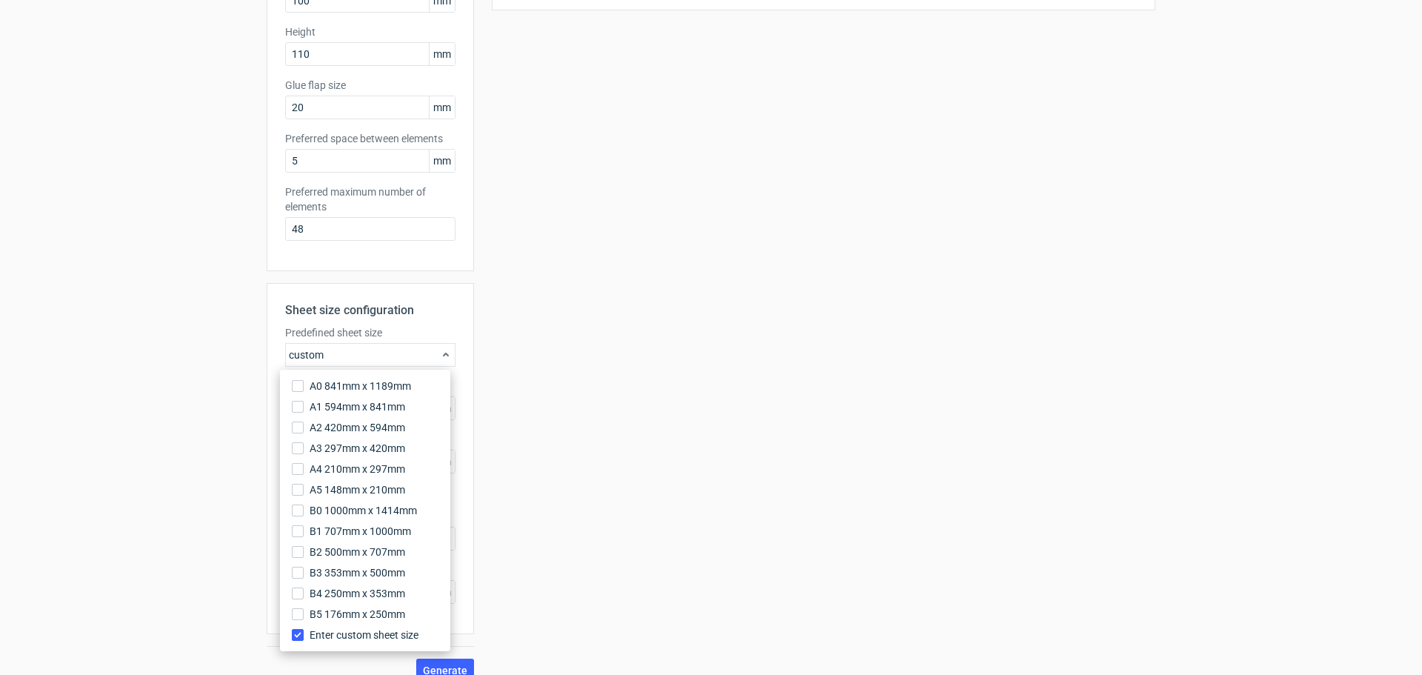
click at [498, 425] on div "Your diecut layouts will be listed here once you generate them Height Depth Wid…" at bounding box center [814, 253] width 681 height 857
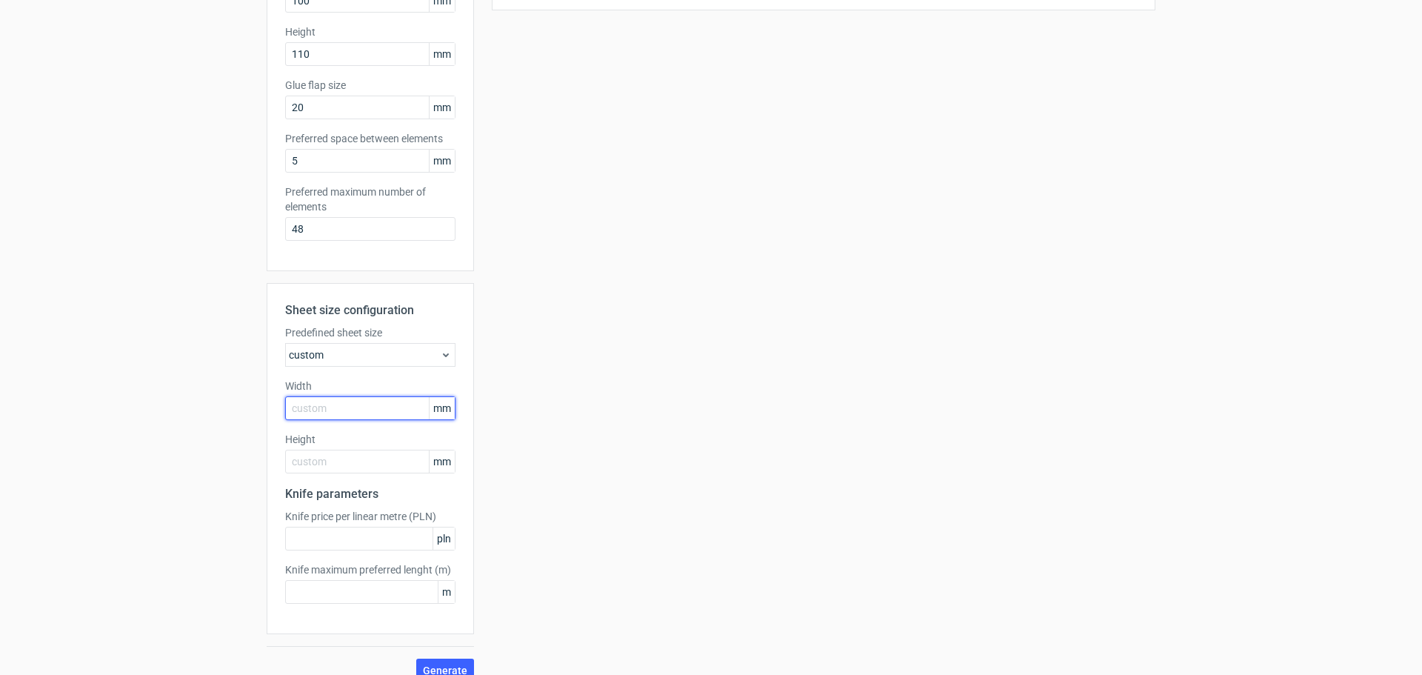
click at [332, 402] on input "text" at bounding box center [370, 408] width 170 height 24
type input "469"
type input "317"
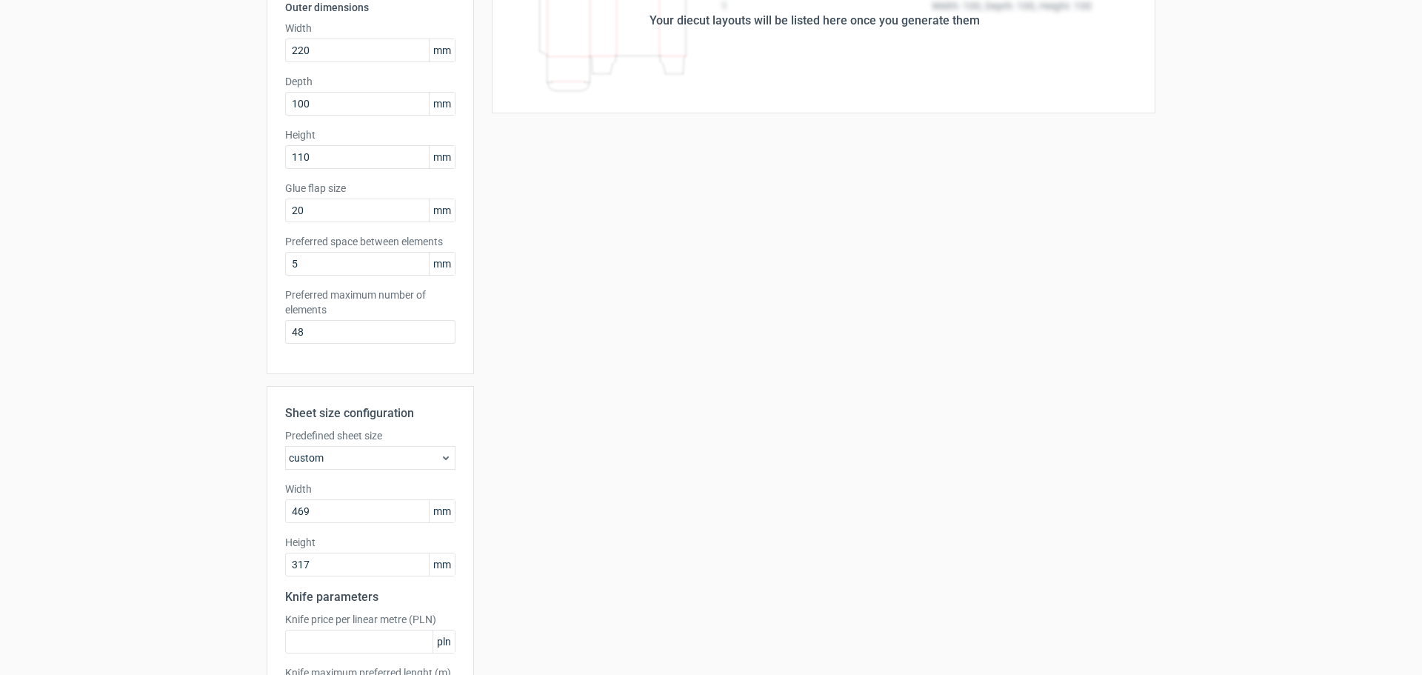
scroll to position [283, 0]
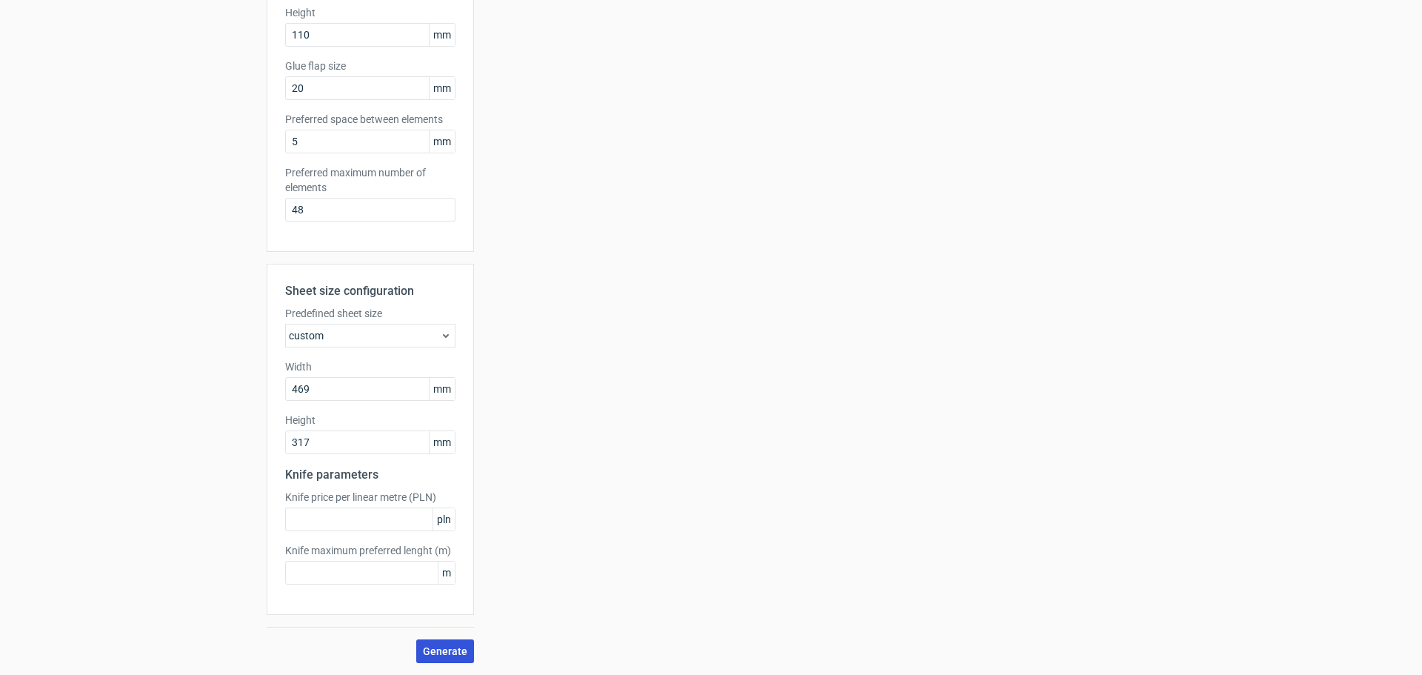
click at [442, 650] on span "Generate" at bounding box center [445, 651] width 44 height 10
